Goal: Task Accomplishment & Management: Manage account settings

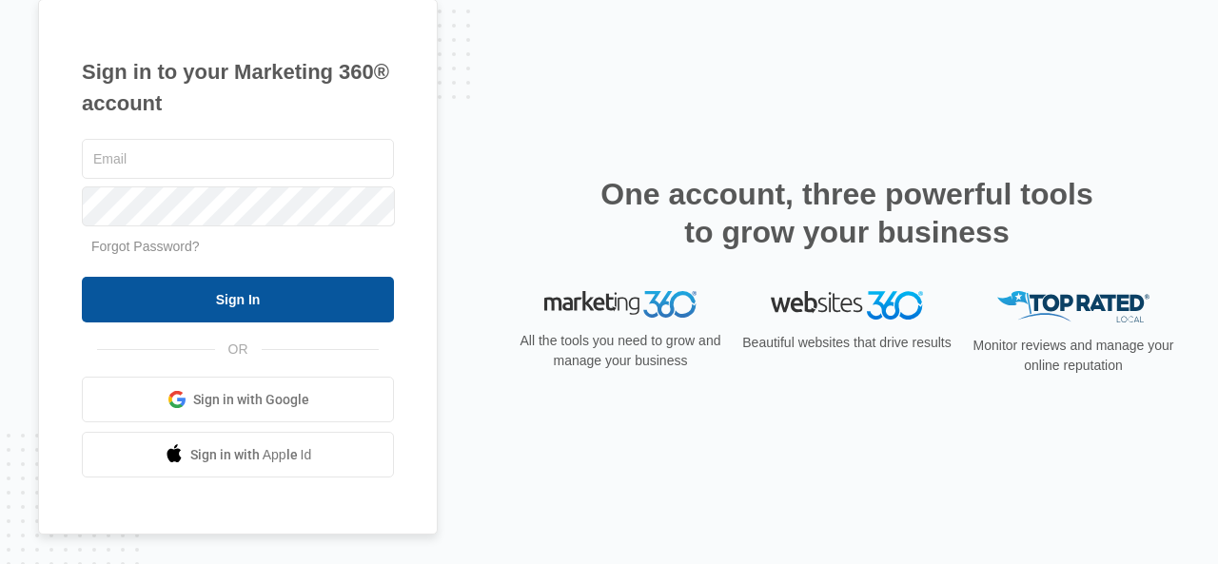
type input "[EMAIL_ADDRESS][DOMAIN_NAME]"
click at [305, 302] on input "Sign In" at bounding box center [238, 300] width 312 height 46
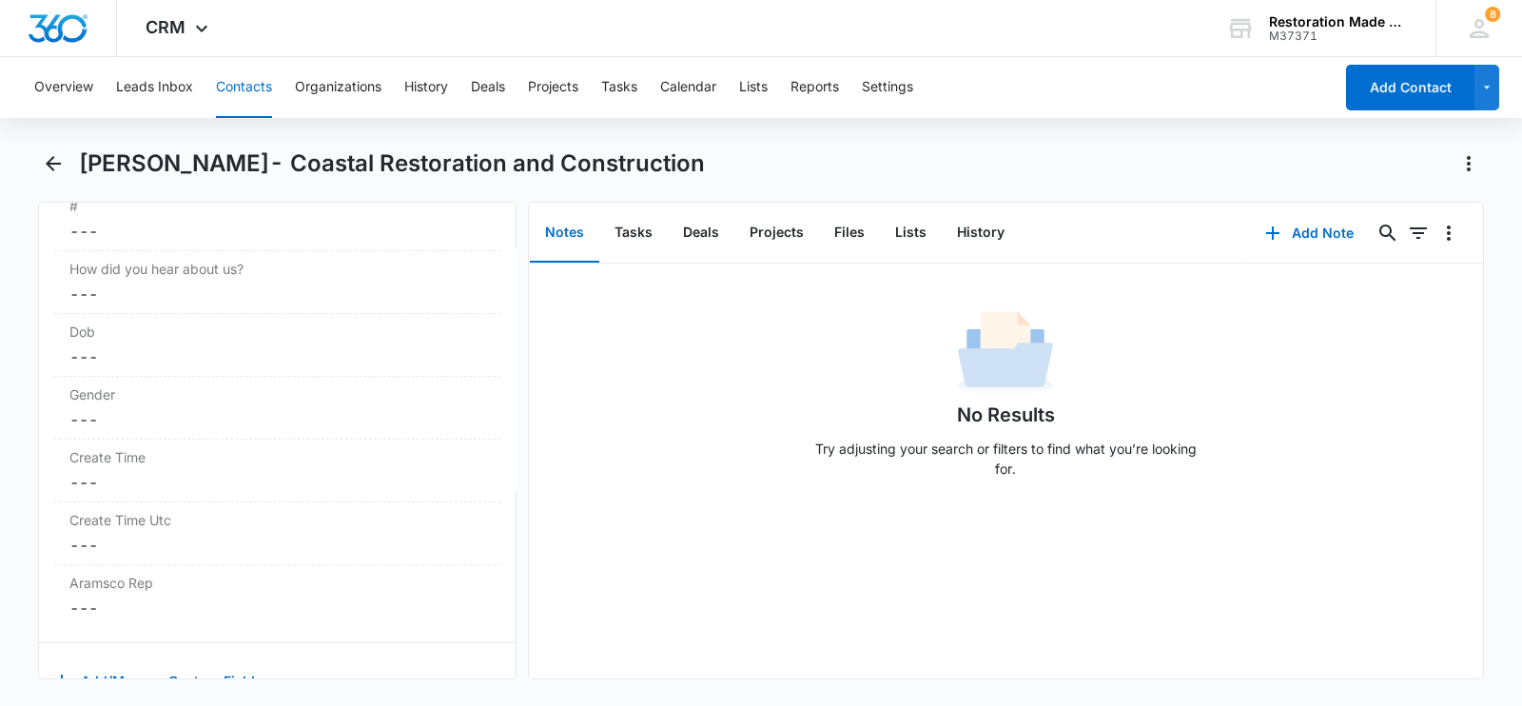
scroll to position [2914, 0]
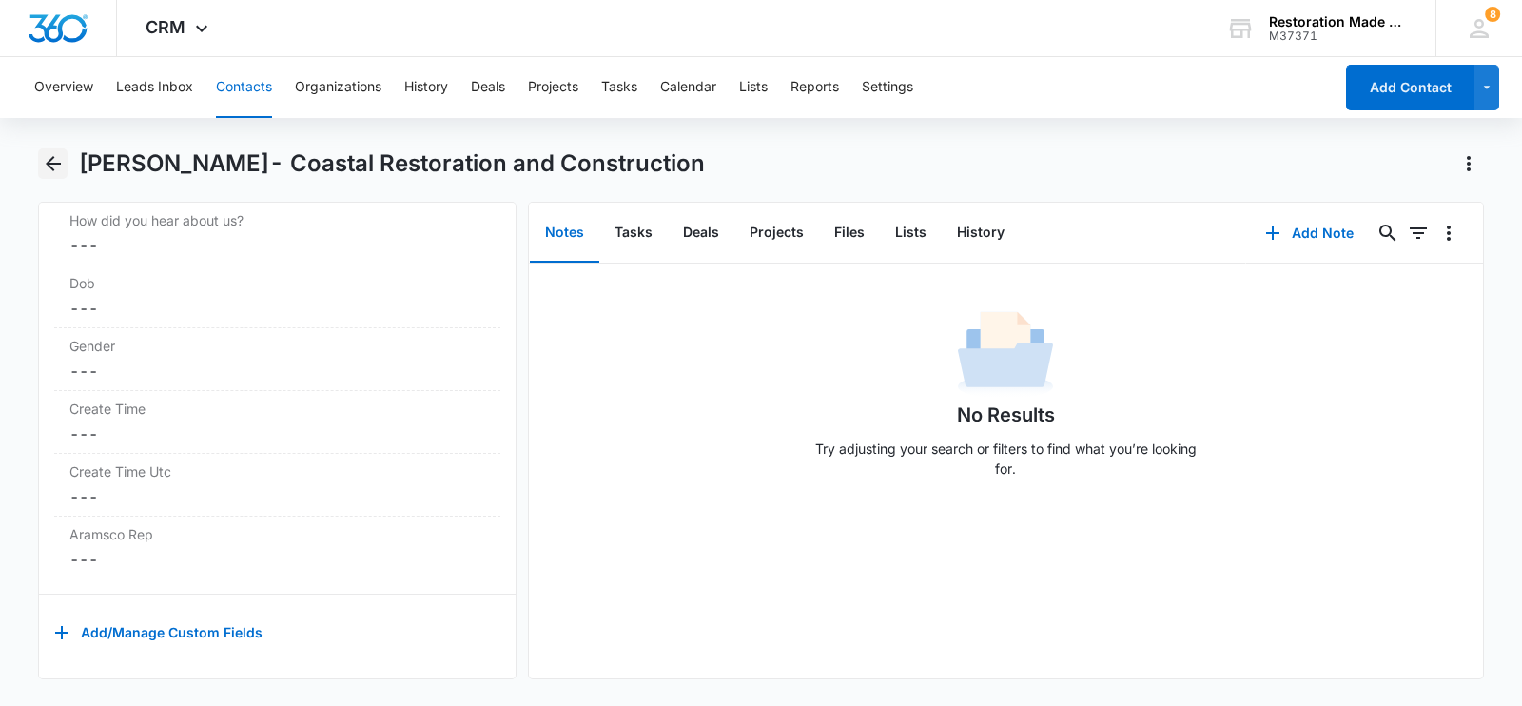
click at [55, 166] on icon "Back" at bounding box center [53, 163] width 23 height 23
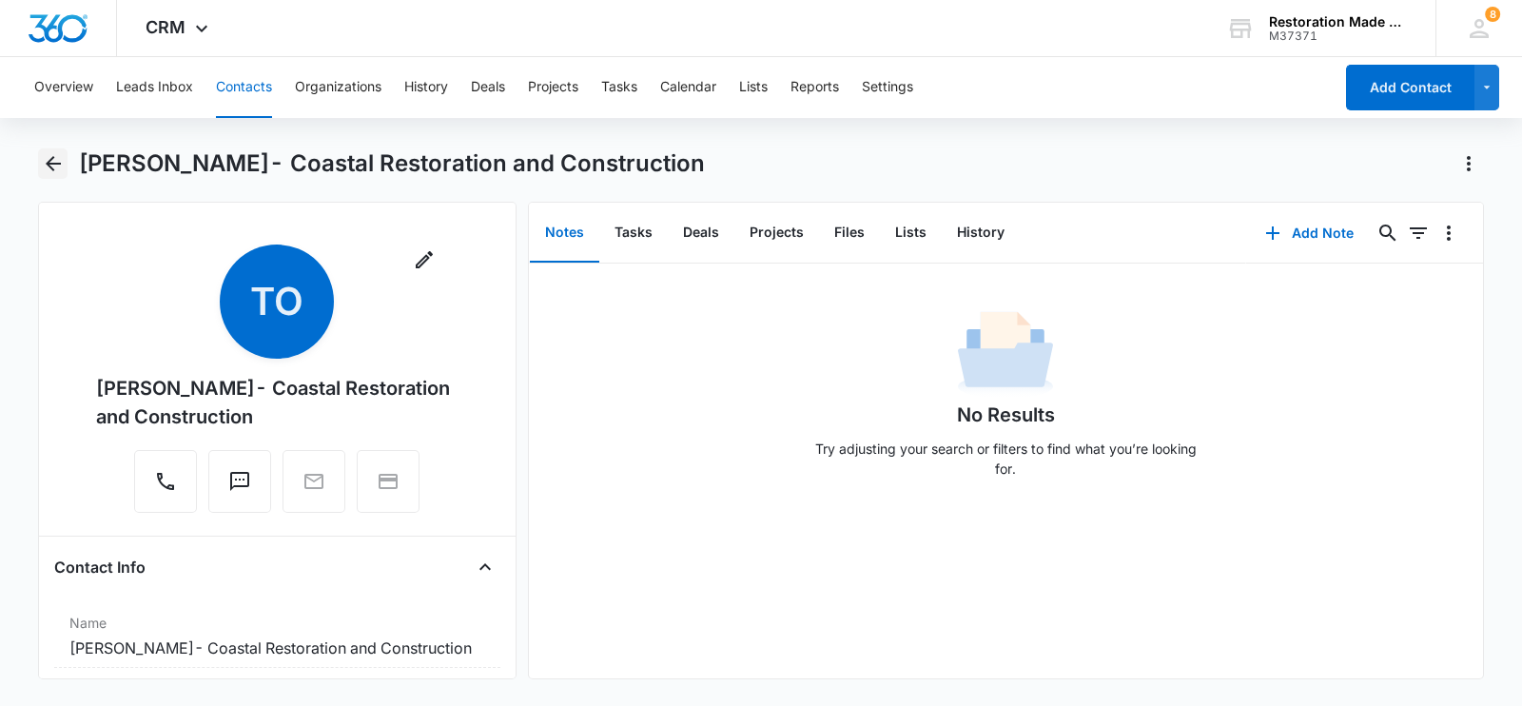
click at [59, 158] on icon "Back" at bounding box center [53, 163] width 23 height 23
